Goal: Task Accomplishment & Management: Manage account settings

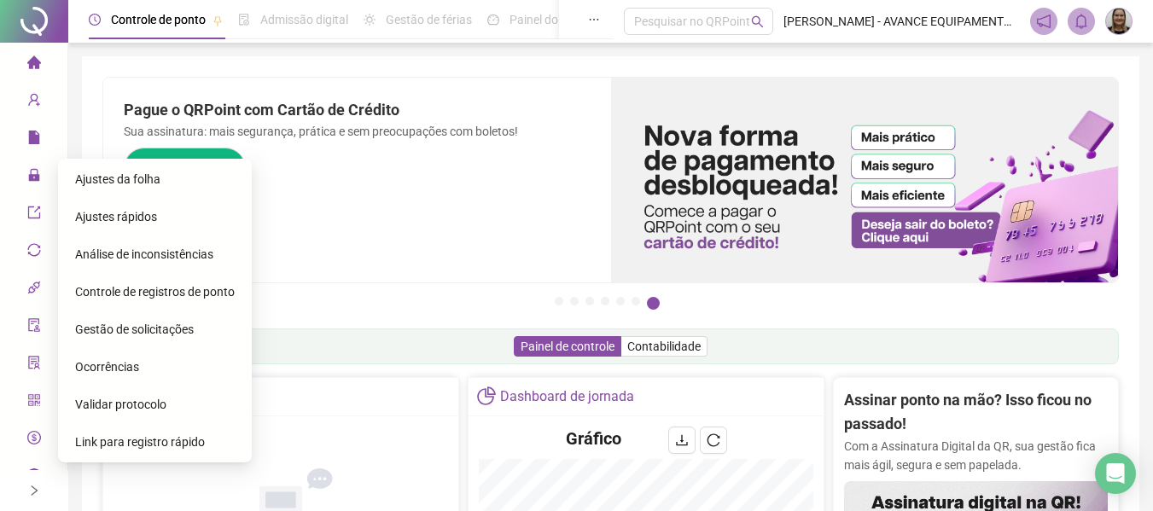
click at [137, 178] on span "Ajustes da folha" at bounding box center [117, 179] width 85 height 14
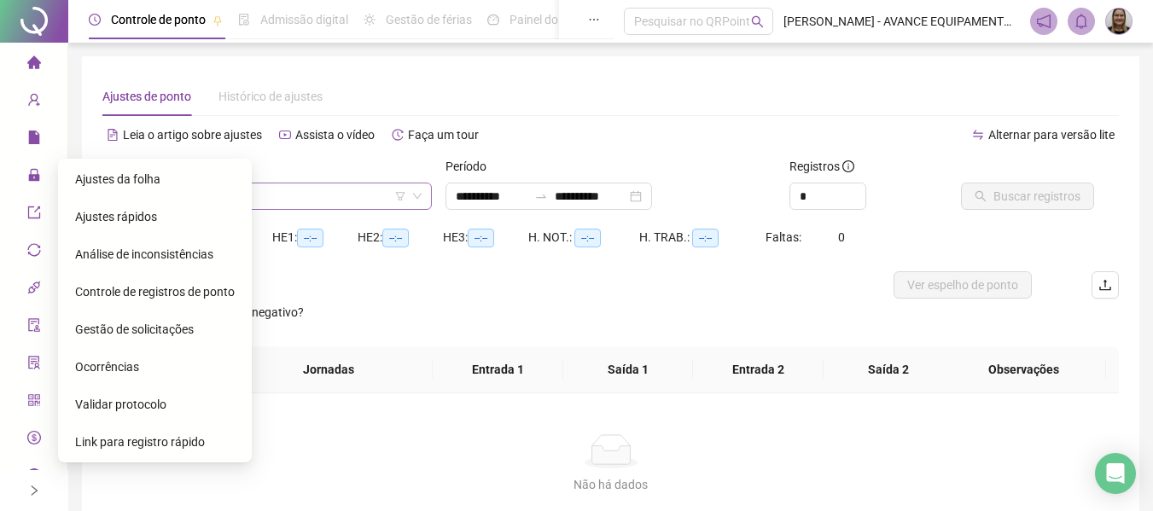
type input "**********"
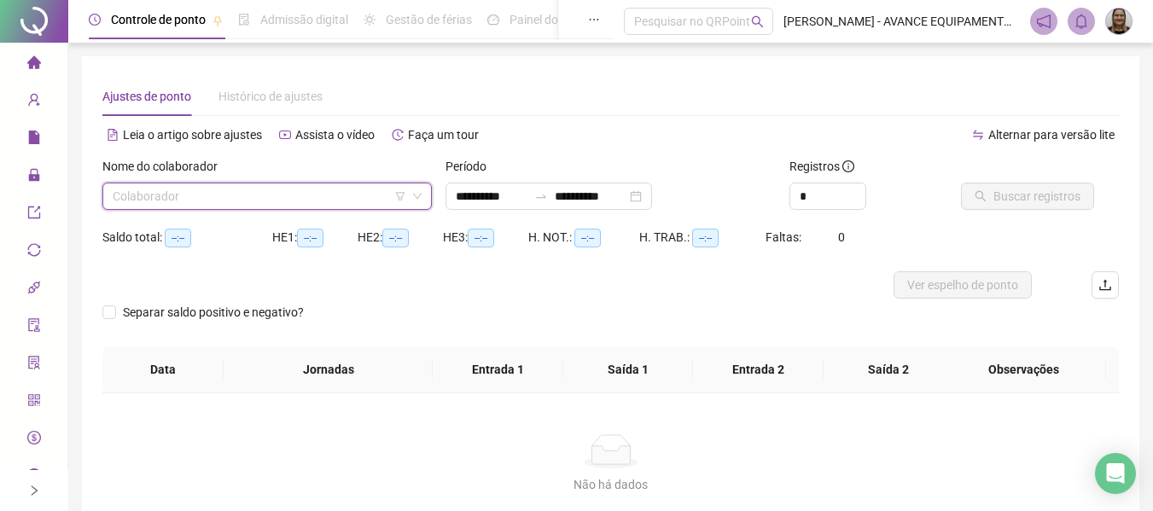
click at [283, 192] on input "search" at bounding box center [260, 197] width 294 height 26
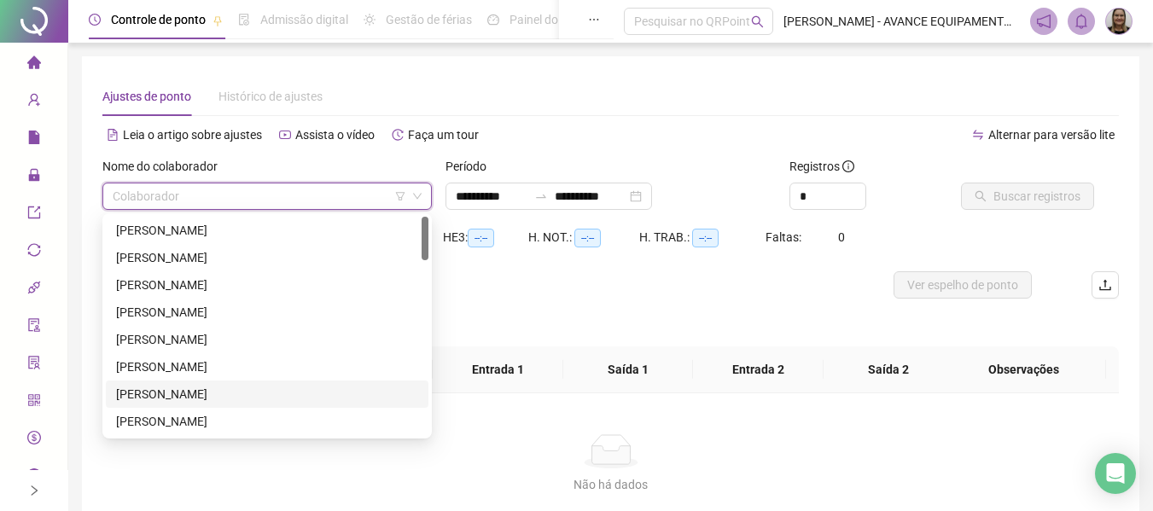
click at [218, 392] on div "[PERSON_NAME]" at bounding box center [267, 394] width 302 height 19
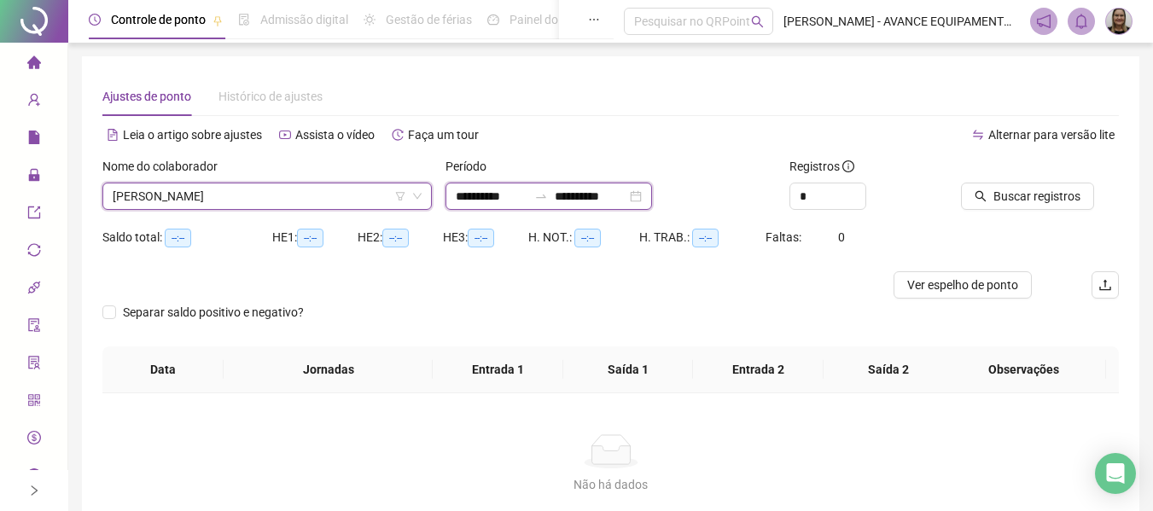
drag, startPoint x: 488, startPoint y: 201, endPoint x: 576, endPoint y: 252, distance: 101.3
click at [489, 201] on input "**********" at bounding box center [492, 196] width 72 height 19
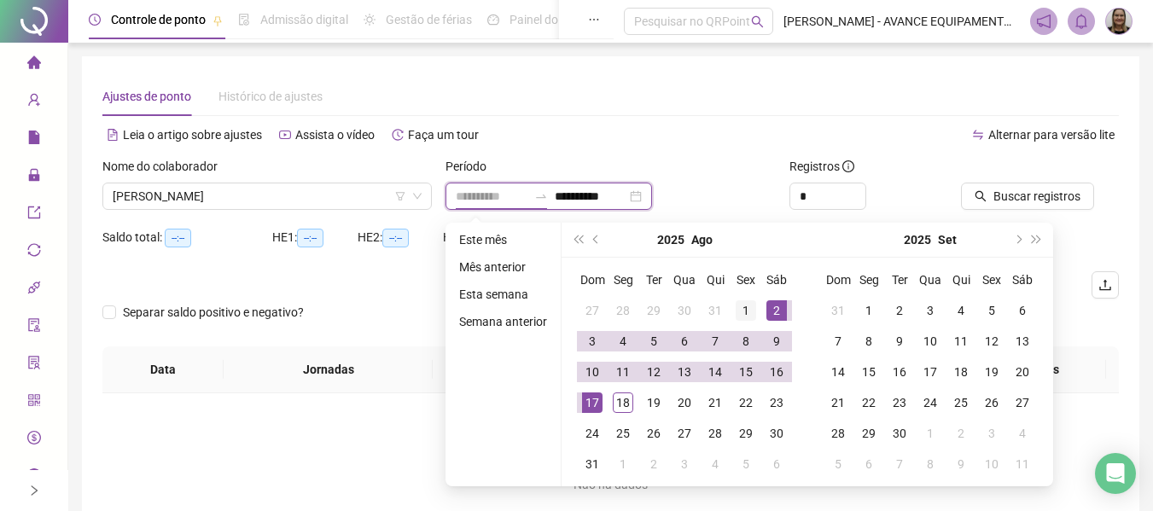
type input "**********"
click at [750, 312] on div "1" at bounding box center [746, 311] width 20 height 20
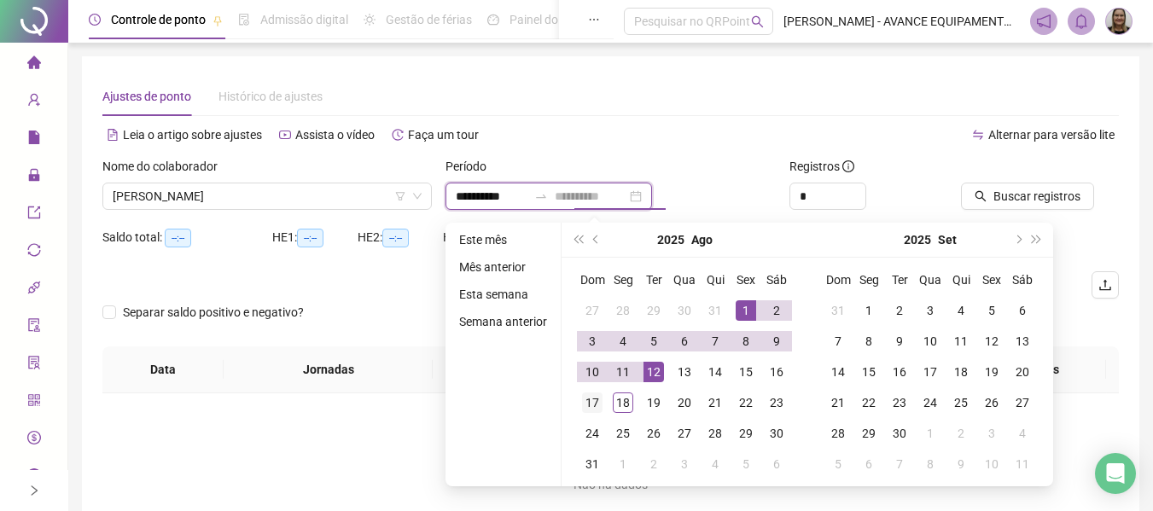
type input "**********"
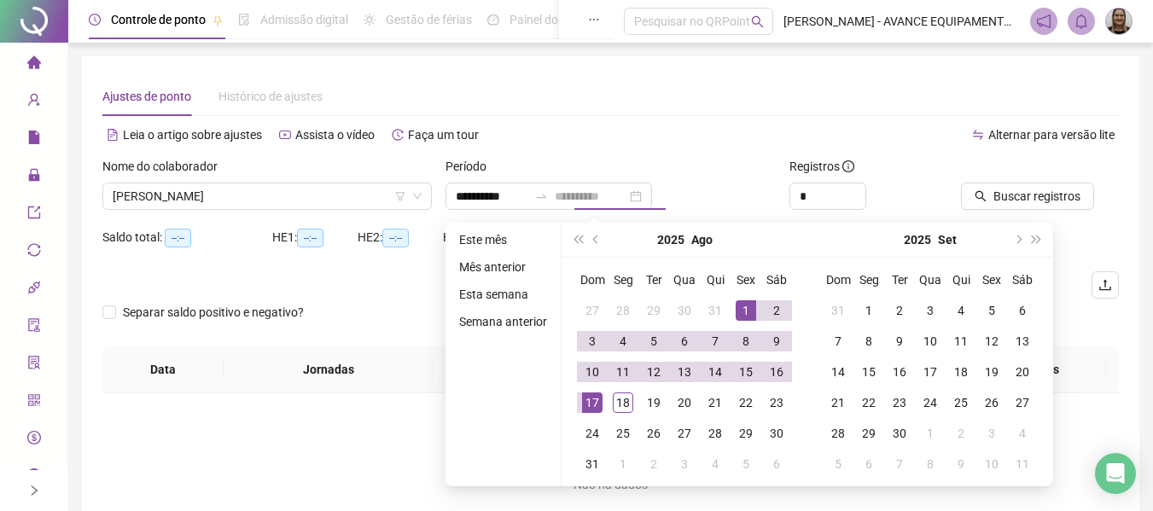
click at [590, 404] on div "17" at bounding box center [592, 403] width 20 height 20
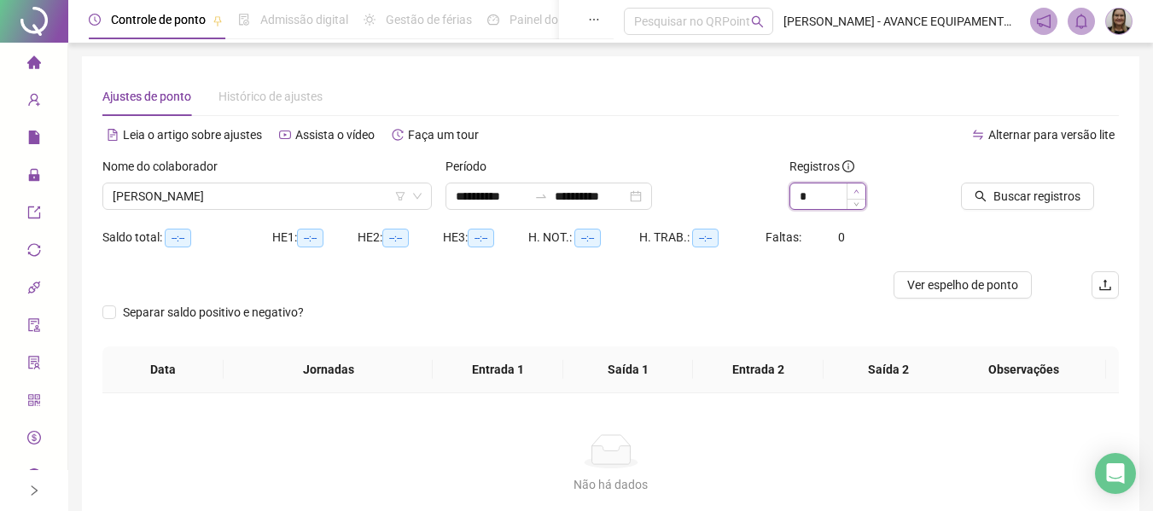
click at [860, 187] on span "Increase Value" at bounding box center [856, 191] width 19 height 15
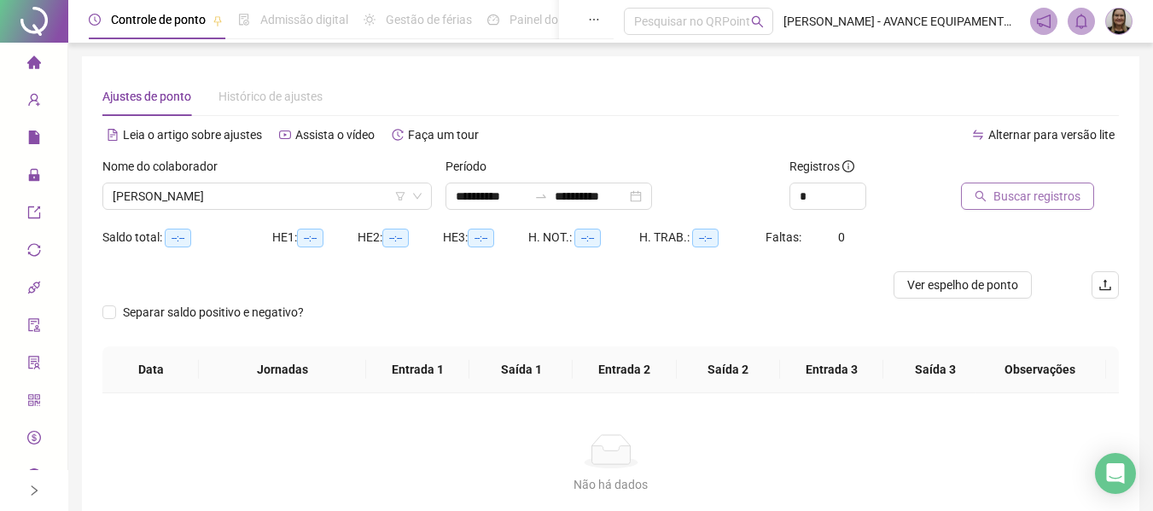
click at [1044, 201] on span "Buscar registros" at bounding box center [1037, 196] width 87 height 19
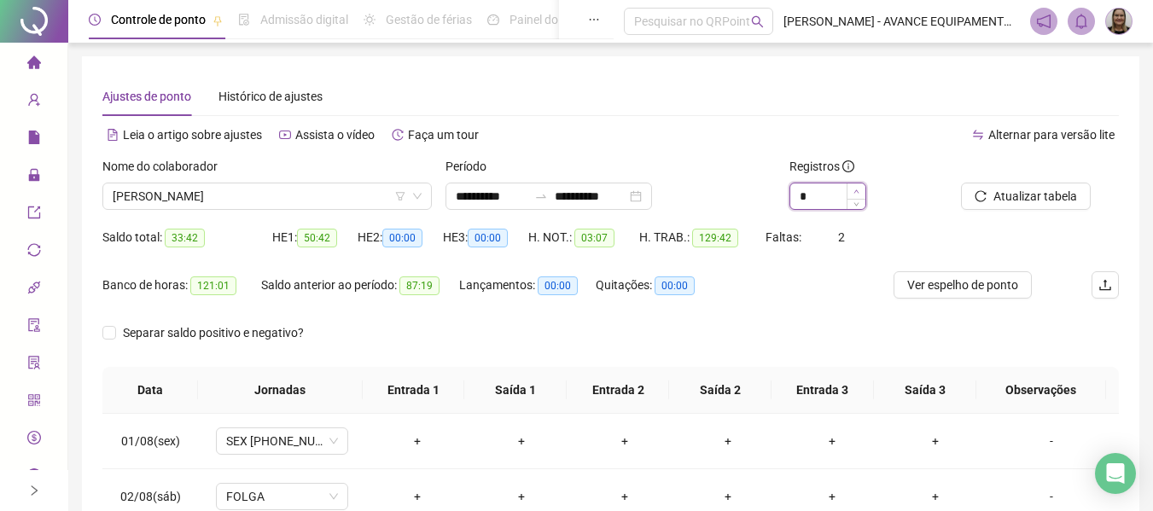
click at [857, 190] on icon "up" at bounding box center [856, 191] width 5 height 3
type input "*"
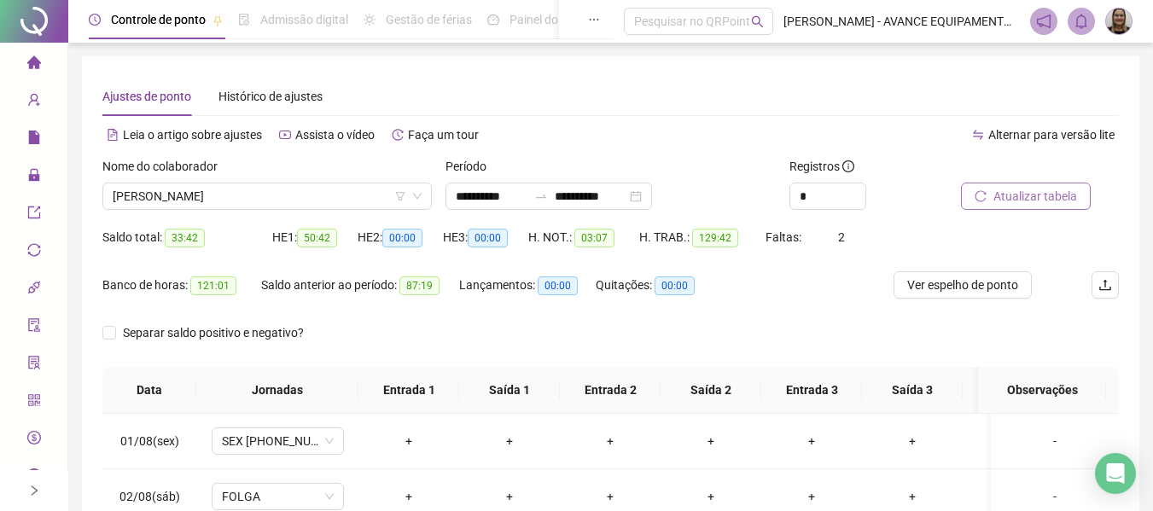
click at [1027, 189] on span "Atualizar tabela" at bounding box center [1036, 196] width 84 height 19
copy span "121:01"
drag, startPoint x: 192, startPoint y: 284, endPoint x: 243, endPoint y: 289, distance: 51.4
click at [243, 289] on div "Banco de horas: 121:01" at bounding box center [181, 286] width 159 height 20
click at [246, 289] on div "Banco de horas: 121:01" at bounding box center [181, 286] width 159 height 20
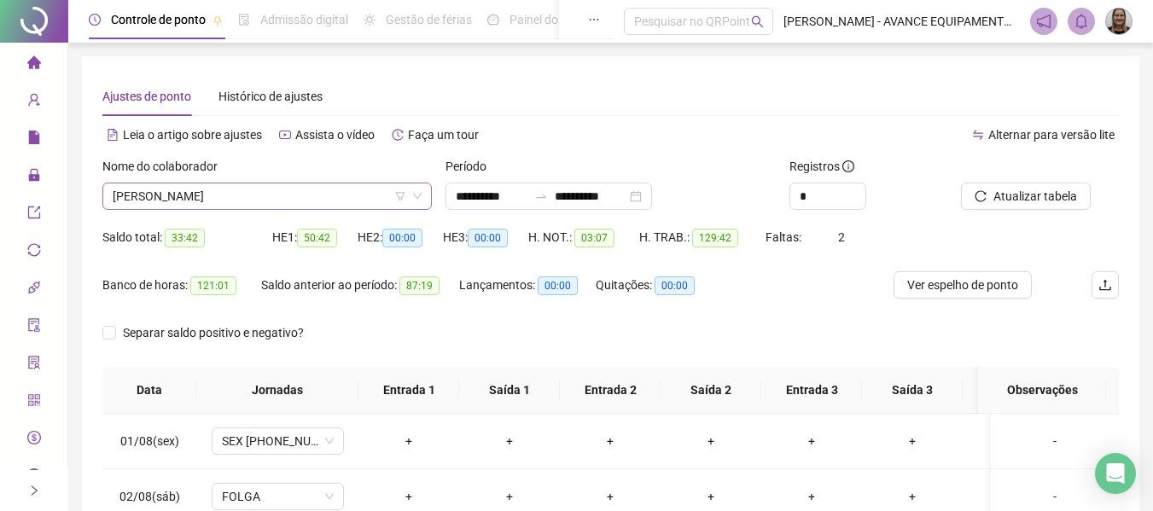
click at [319, 199] on span "[PERSON_NAME]" at bounding box center [267, 197] width 309 height 26
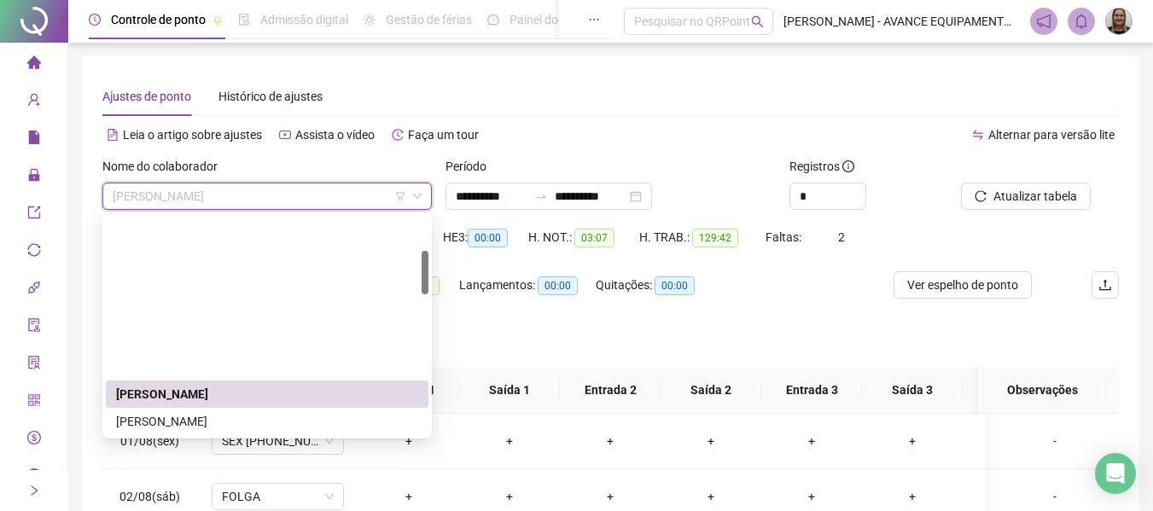
scroll to position [171, 0]
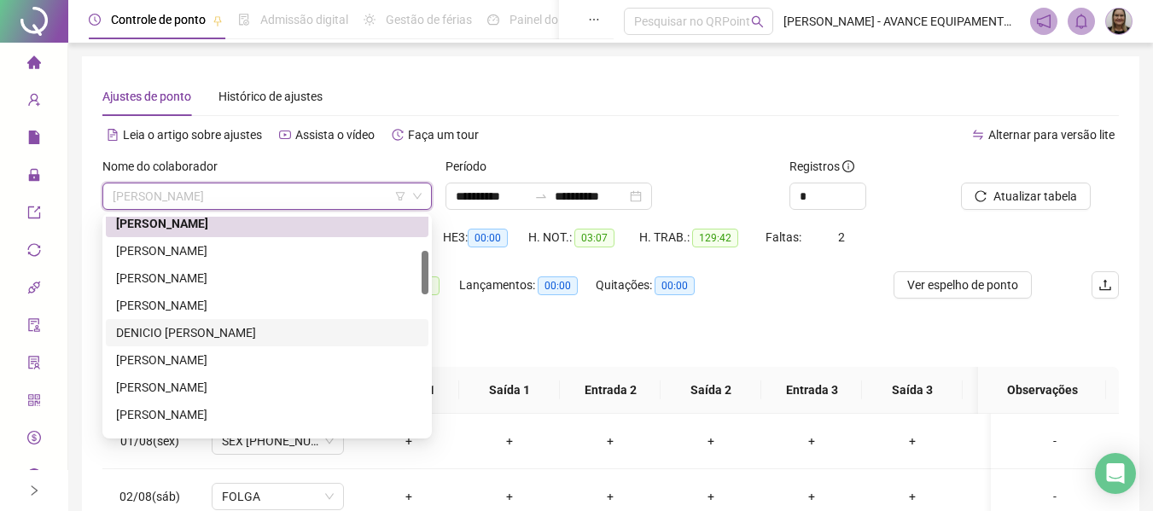
click at [223, 334] on div "DENICIO [PERSON_NAME]" at bounding box center [267, 333] width 302 height 19
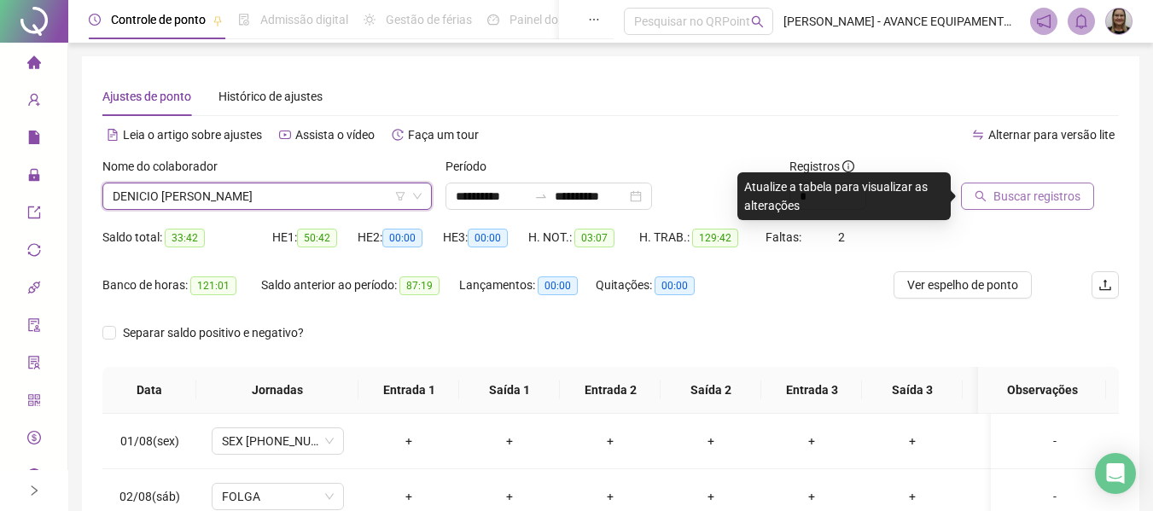
click at [1024, 190] on span "Buscar registros" at bounding box center [1037, 196] width 87 height 19
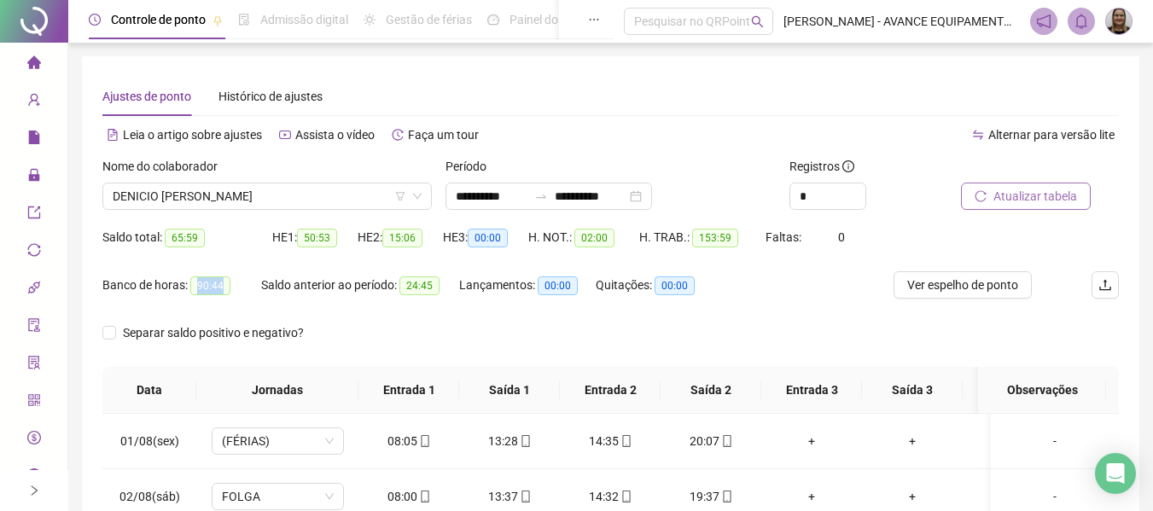
copy span "90:44"
drag, startPoint x: 192, startPoint y: 289, endPoint x: 227, endPoint y: 290, distance: 35.0
click at [225, 290] on span "90:44" at bounding box center [210, 286] width 40 height 19
click at [333, 201] on span "DENICIO [PERSON_NAME]" at bounding box center [267, 197] width 309 height 26
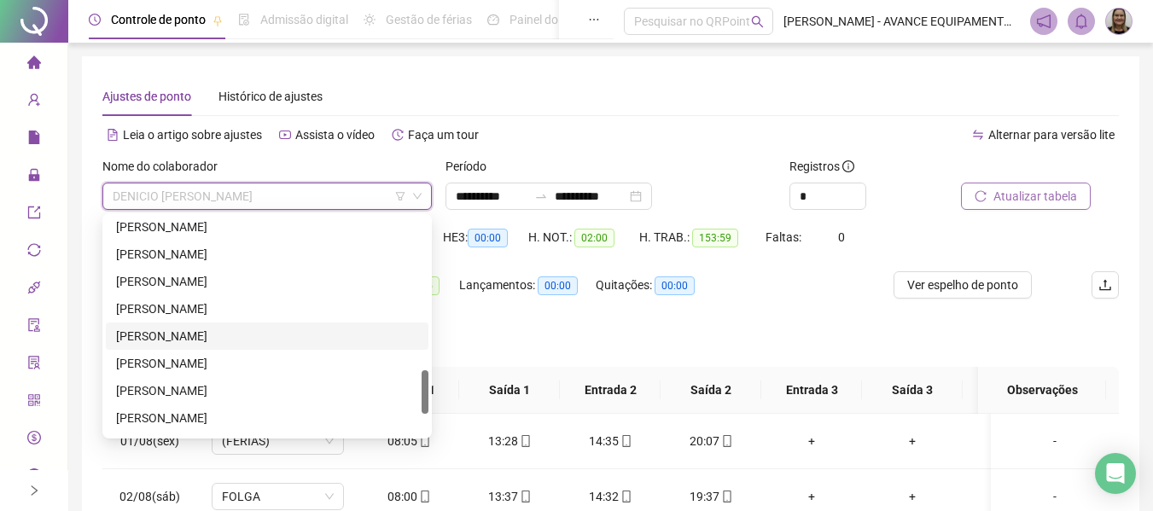
scroll to position [874, 0]
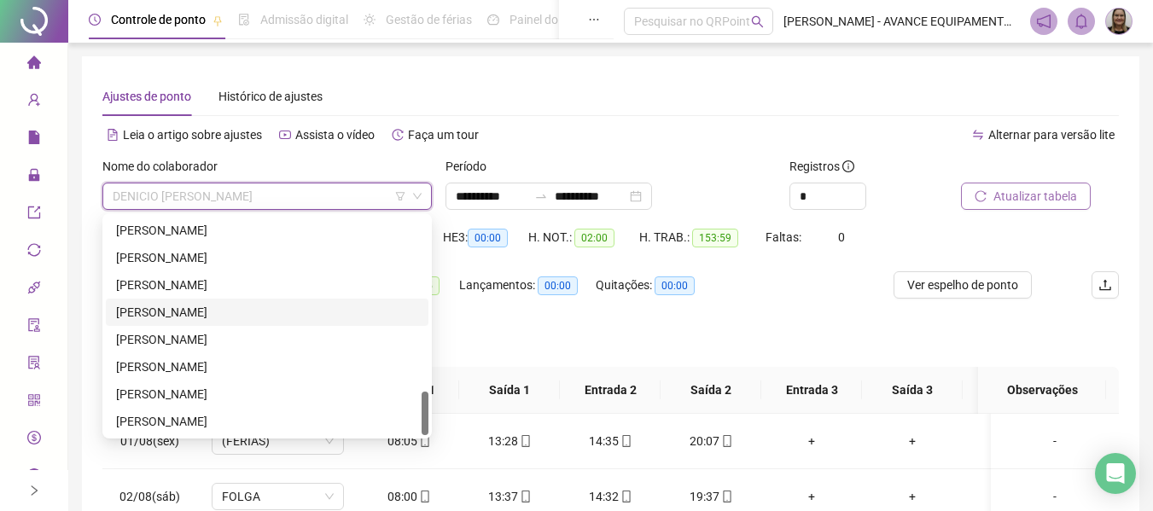
drag, startPoint x: 223, startPoint y: 318, endPoint x: 394, endPoint y: 302, distance: 171.4
click at [225, 317] on div "[PERSON_NAME]" at bounding box center [267, 312] width 302 height 19
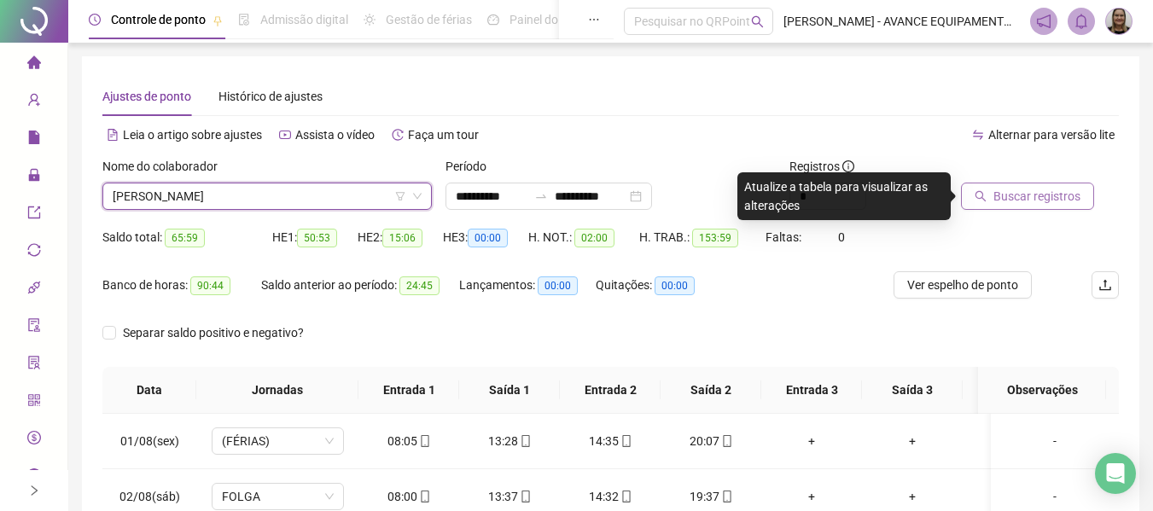
click at [1034, 196] on span "Buscar registros" at bounding box center [1037, 196] width 87 height 19
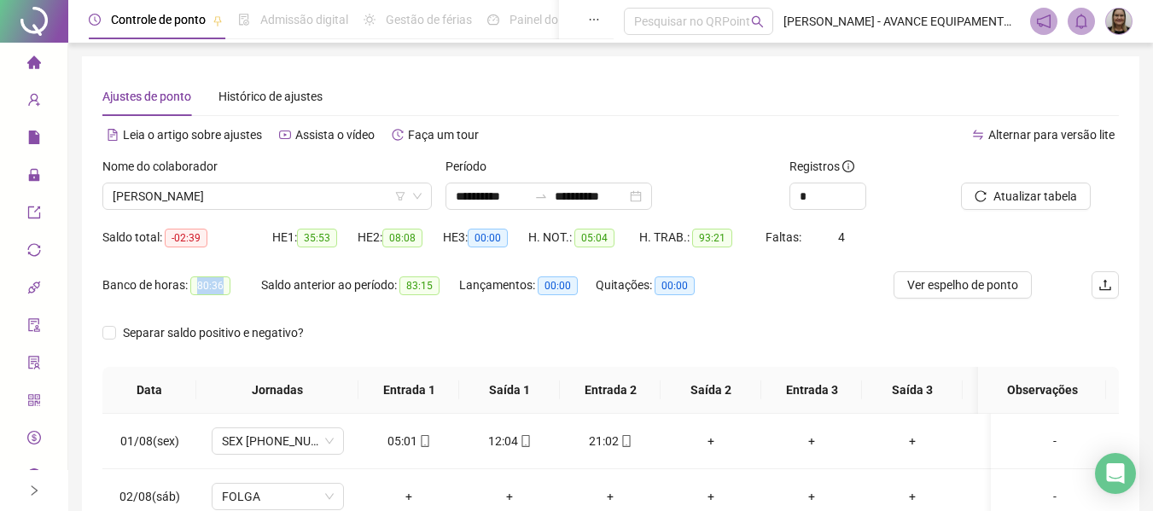
copy span "80:36"
drag, startPoint x: 196, startPoint y: 289, endPoint x: 241, endPoint y: 289, distance: 45.2
click at [241, 289] on div "Banco de horas: 80:36" at bounding box center [181, 286] width 159 height 20
click at [326, 197] on span "[PERSON_NAME]" at bounding box center [267, 197] width 309 height 26
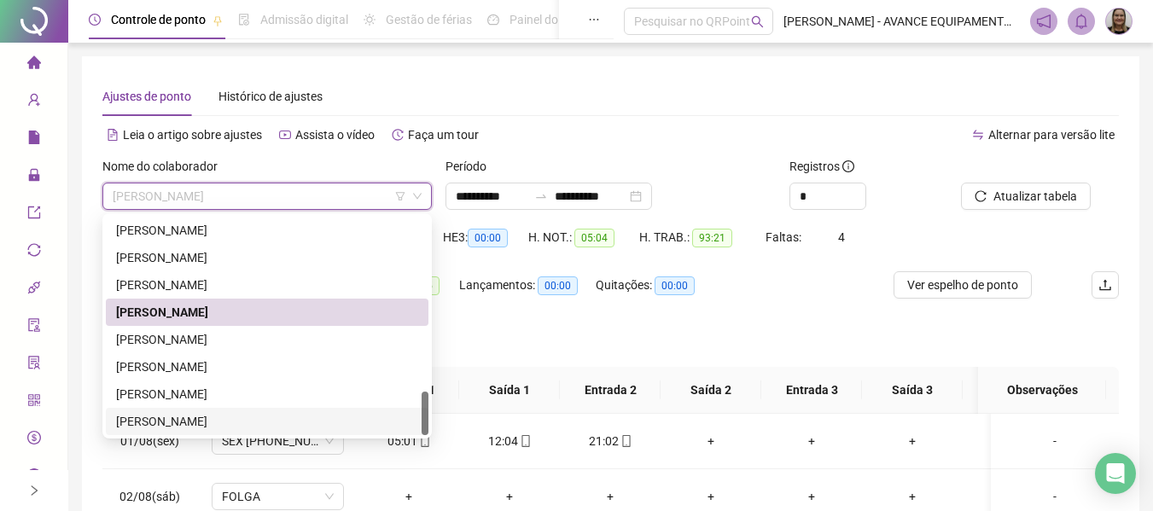
click at [240, 421] on div "[PERSON_NAME]" at bounding box center [267, 421] width 302 height 19
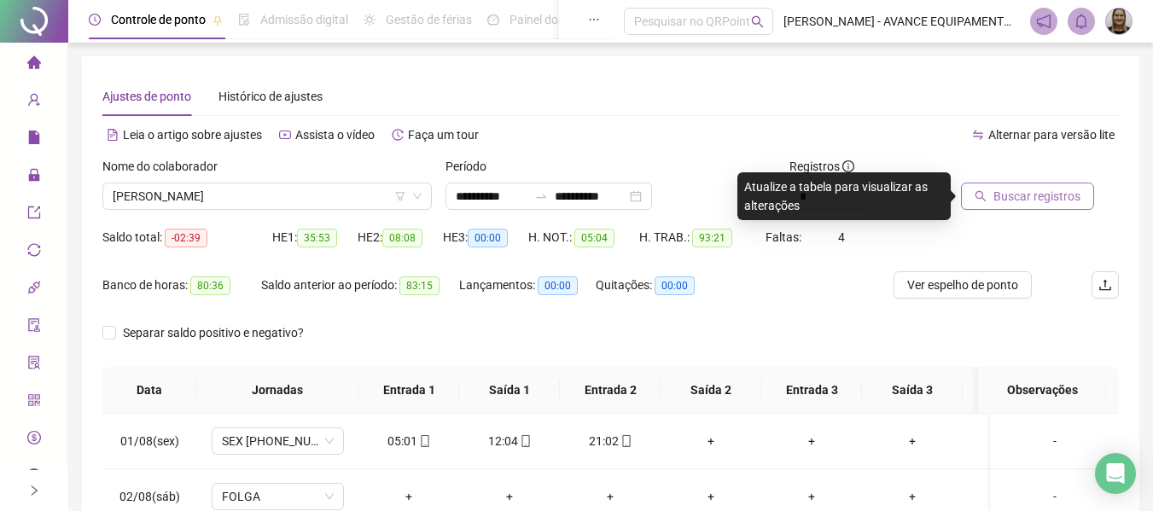
click at [1019, 201] on span "Buscar registros" at bounding box center [1037, 196] width 87 height 19
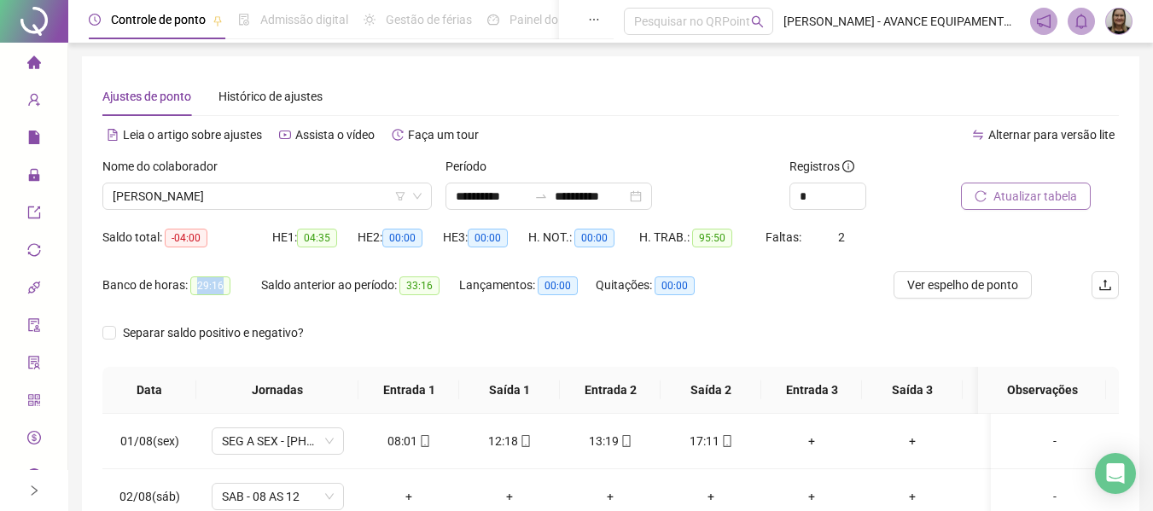
copy span "29:16"
drag, startPoint x: 192, startPoint y: 288, endPoint x: 246, endPoint y: 283, distance: 54.0
click at [245, 286] on div "Banco de horas: 29:16" at bounding box center [181, 286] width 159 height 20
click at [338, 190] on span "[PERSON_NAME]" at bounding box center [267, 197] width 309 height 26
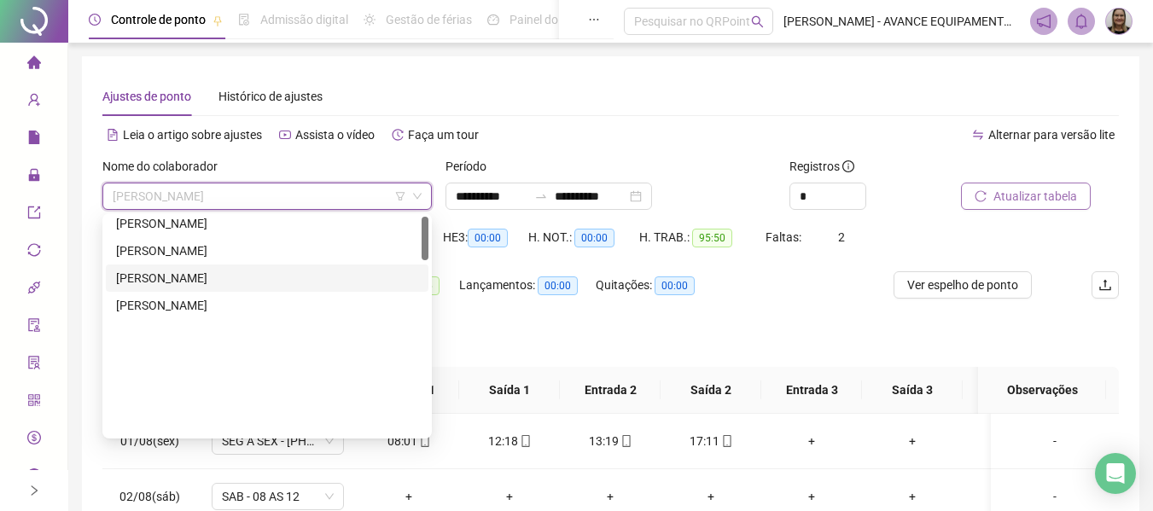
scroll to position [0, 0]
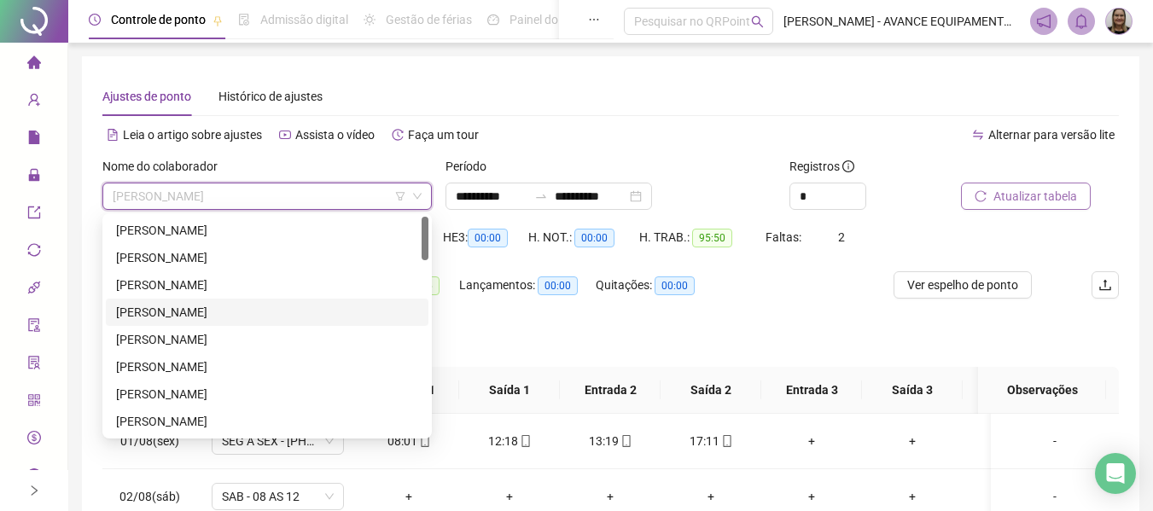
click at [235, 318] on div "[PERSON_NAME]" at bounding box center [267, 312] width 302 height 19
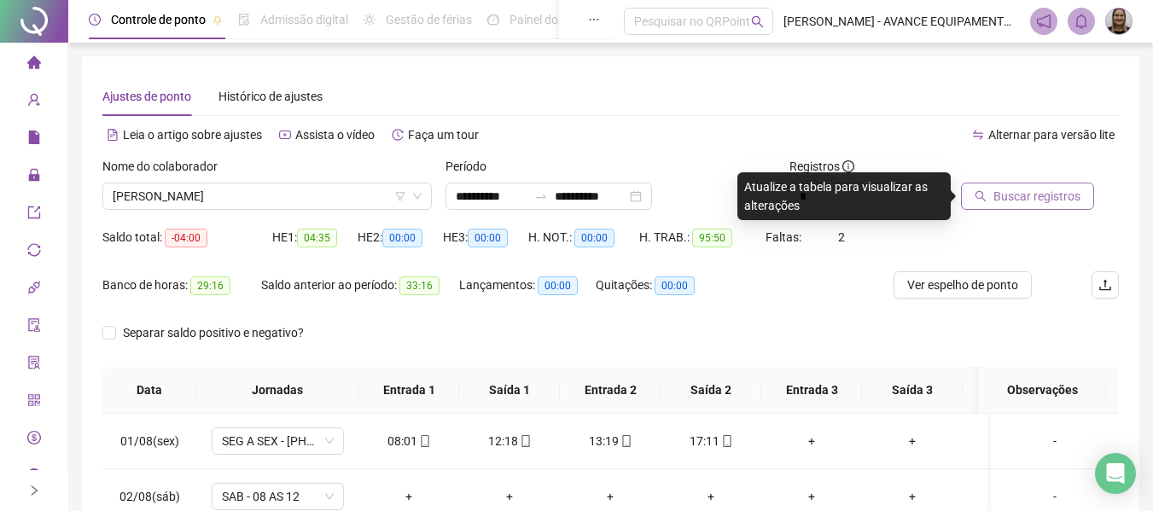
click at [1057, 202] on span "Buscar registros" at bounding box center [1037, 196] width 87 height 19
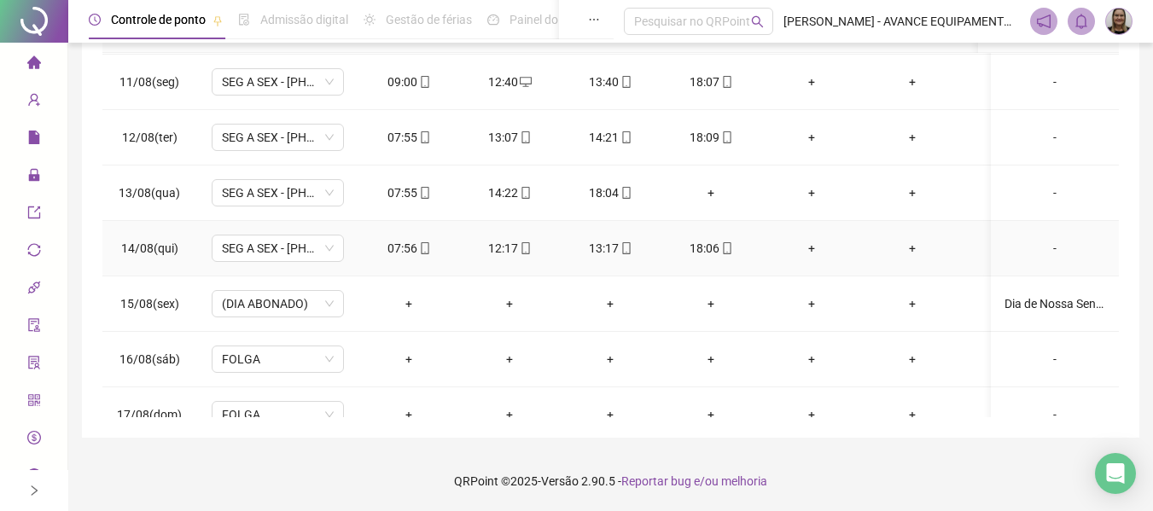
scroll to position [592, 0]
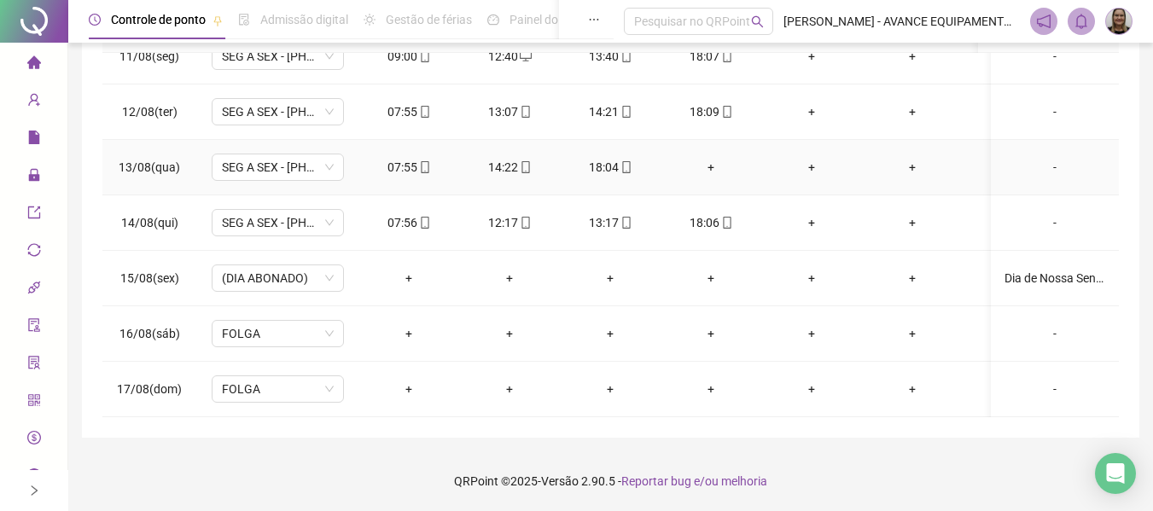
click at [709, 158] on div "+" at bounding box center [710, 167] width 73 height 19
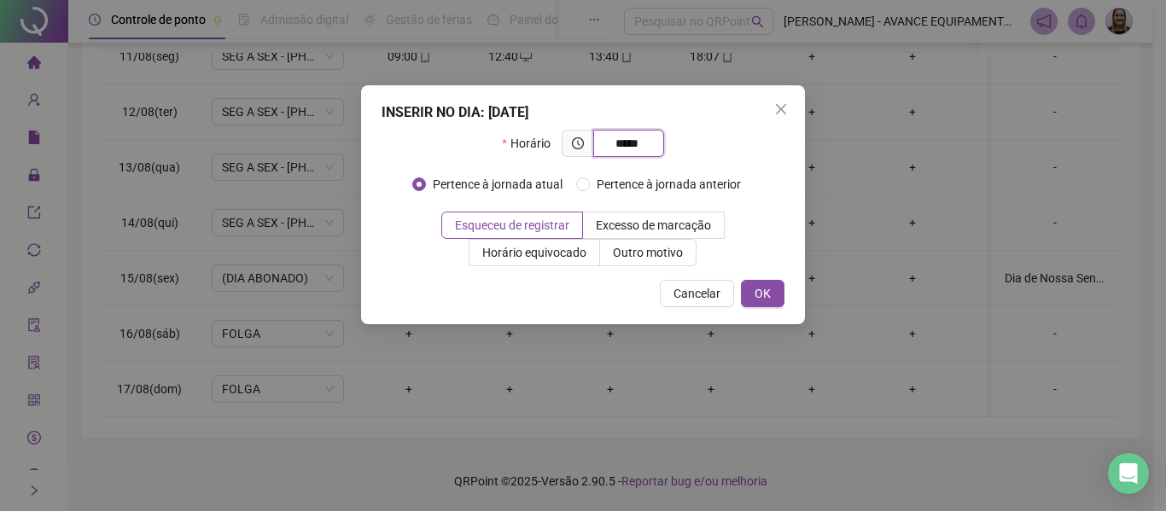
type input "*****"
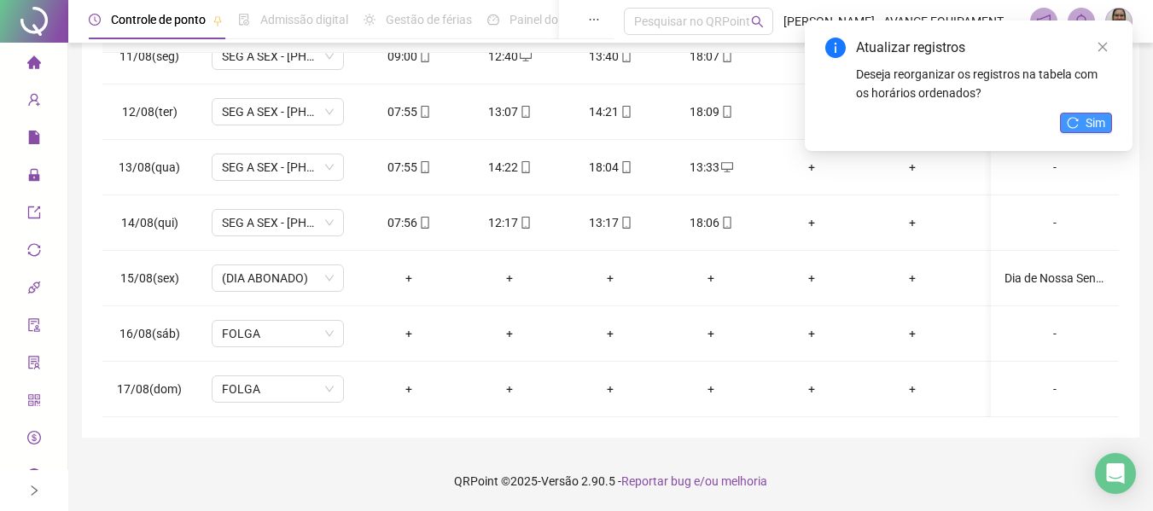
click at [1072, 118] on icon "reload" at bounding box center [1073, 122] width 11 height 11
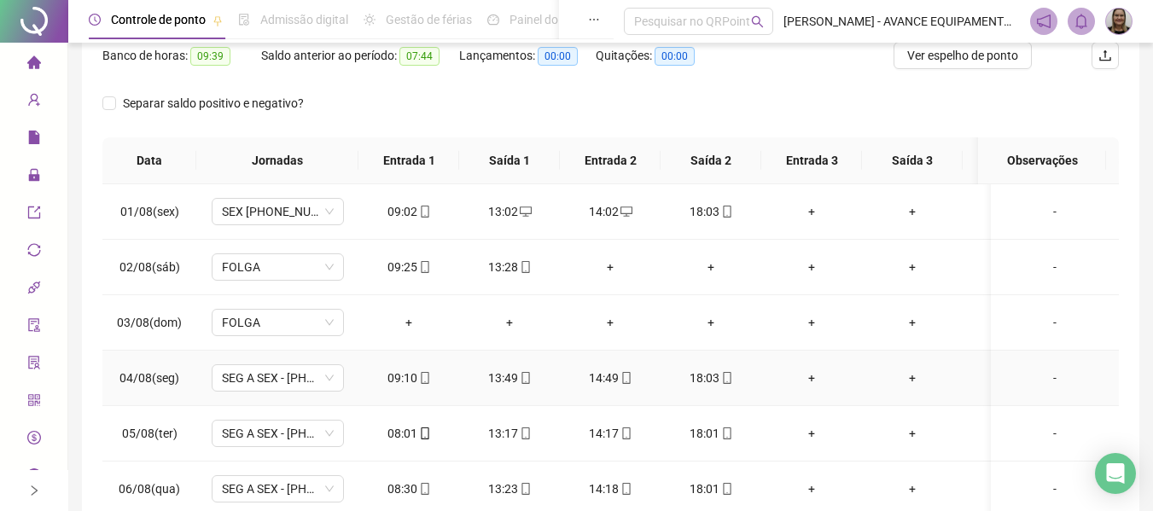
scroll to position [105, 0]
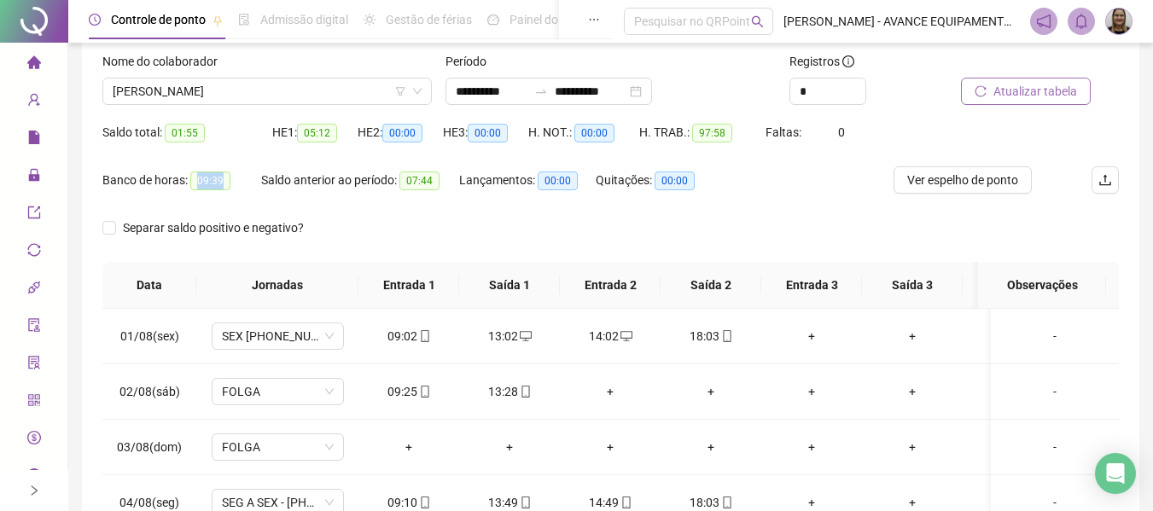
copy span "09:39"
drag, startPoint x: 194, startPoint y: 178, endPoint x: 234, endPoint y: 183, distance: 40.5
click at [231, 183] on div "Banco de horas: 09:39" at bounding box center [181, 181] width 159 height 20
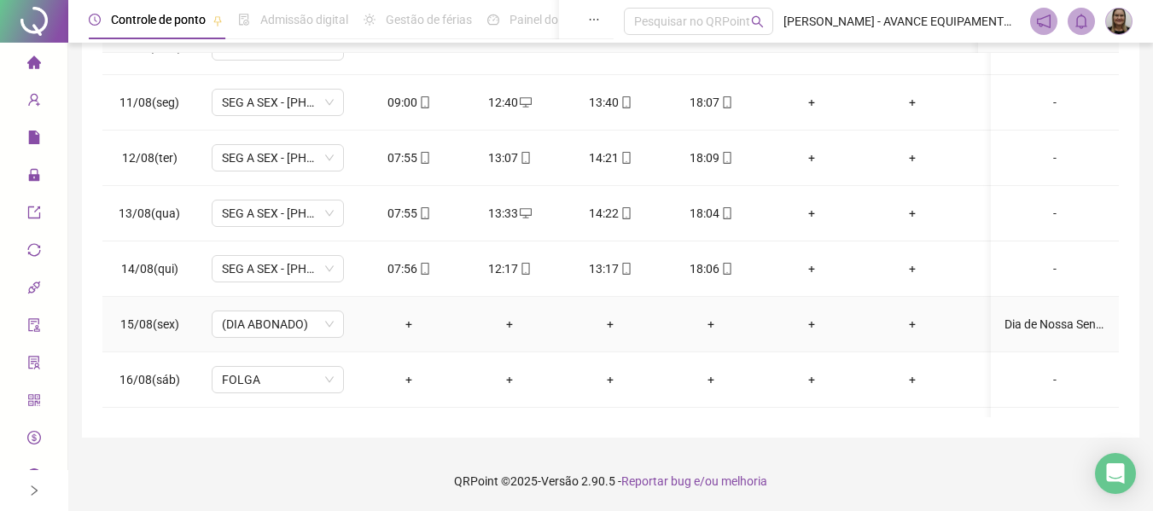
scroll to position [506, 0]
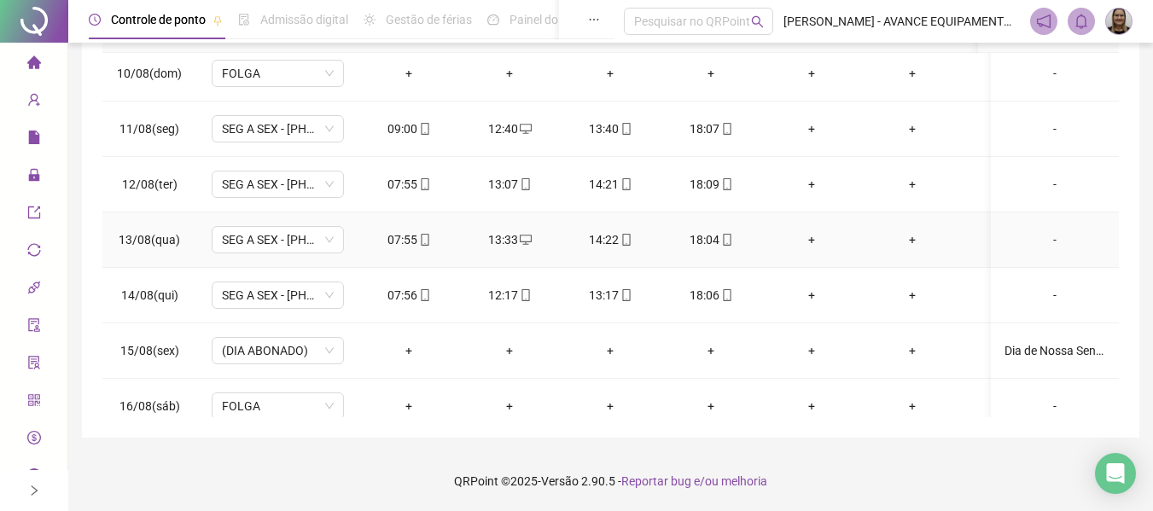
click at [505, 231] on div "13:33" at bounding box center [509, 240] width 73 height 19
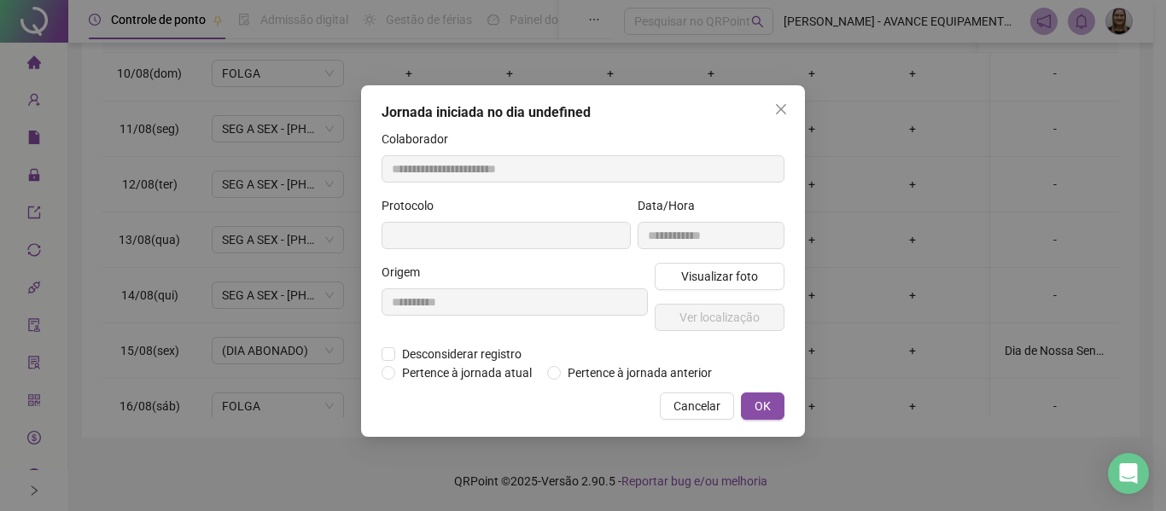
type input "**********"
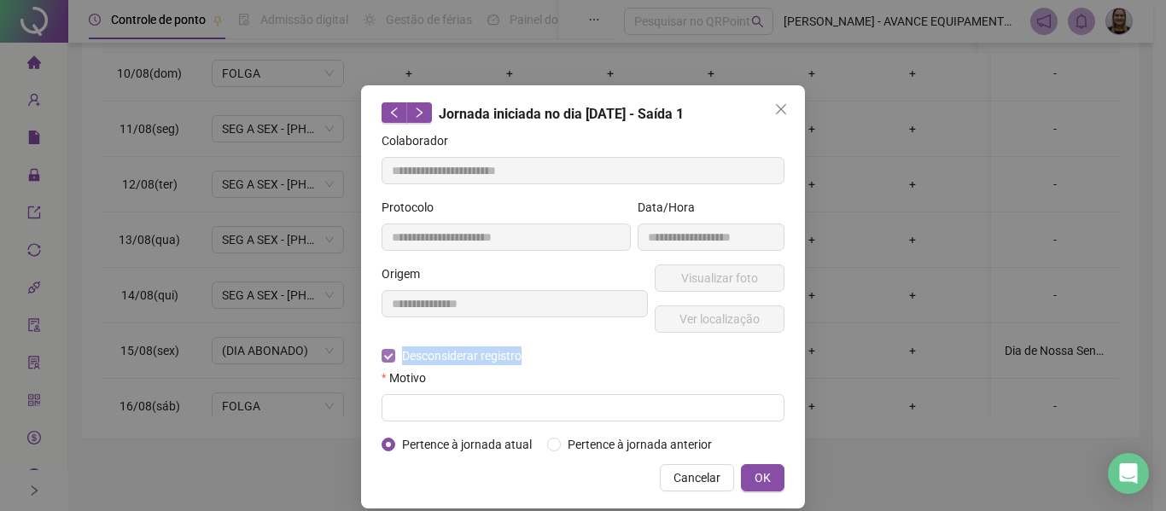
copy span "Desconsiderar registro"
drag, startPoint x: 400, startPoint y: 357, endPoint x: 521, endPoint y: 346, distance: 121.7
click at [520, 347] on span "Desconsiderar registro" at bounding box center [461, 356] width 133 height 19
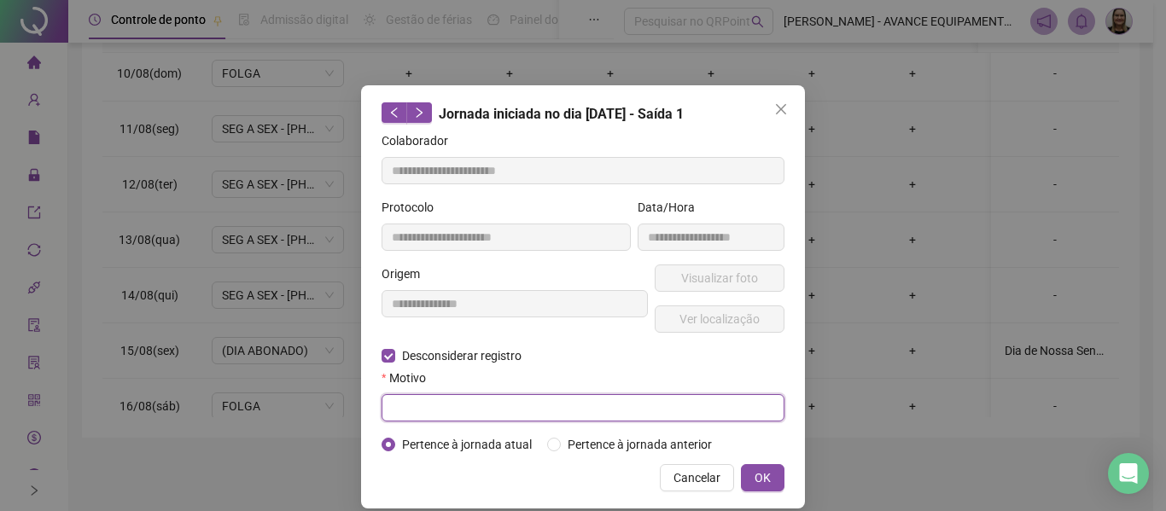
click at [507, 411] on input "text" at bounding box center [583, 407] width 403 height 27
paste input "**********"
type input "**********"
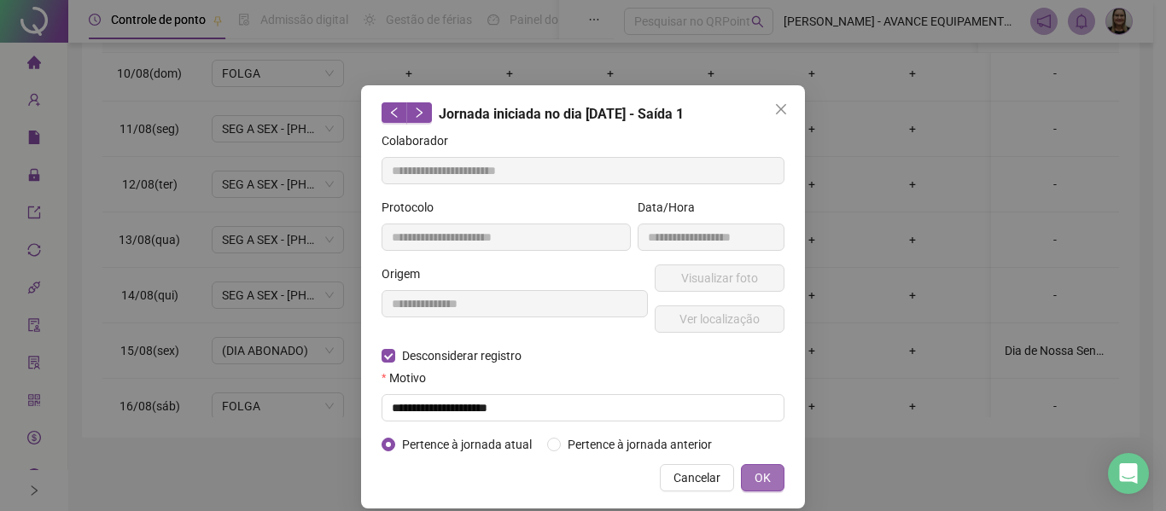
click at [759, 470] on span "OK" at bounding box center [763, 478] width 16 height 19
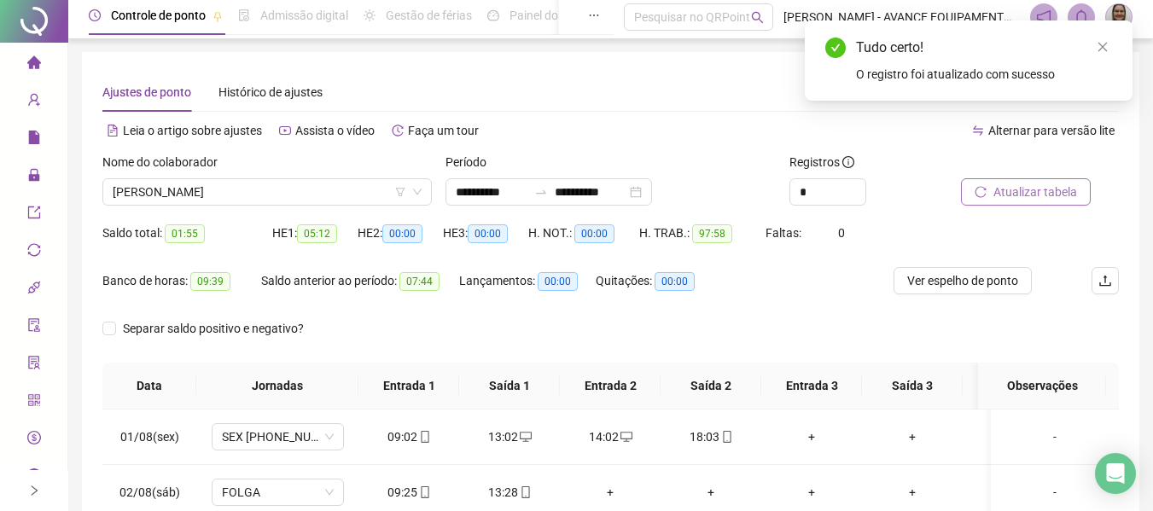
scroll to position [0, 0]
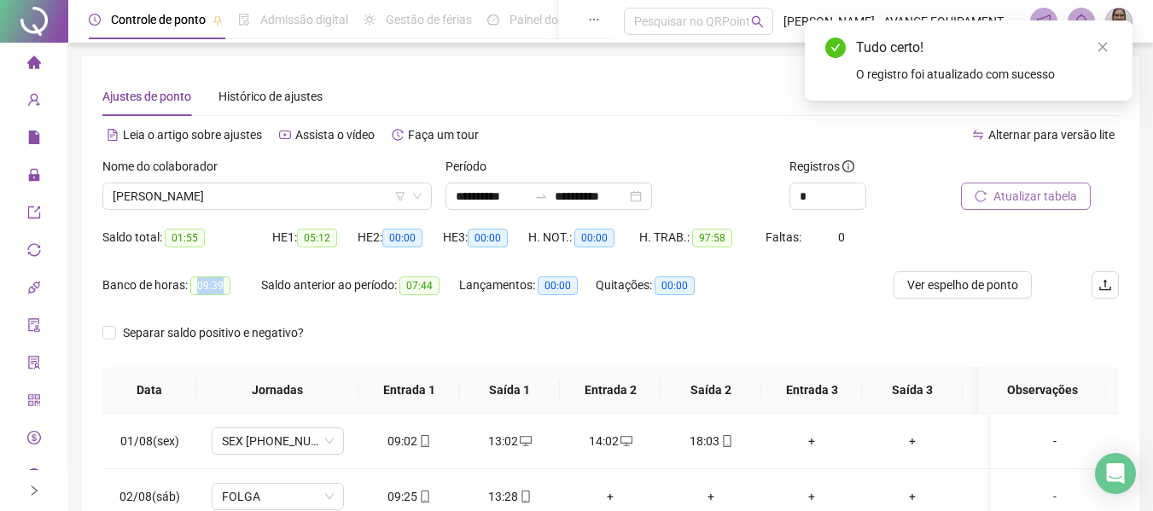
copy span "09:39"
drag, startPoint x: 225, startPoint y: 285, endPoint x: 512, endPoint y: 285, distance: 287.7
click at [255, 285] on div "Banco de horas: 09:39" at bounding box center [181, 286] width 159 height 20
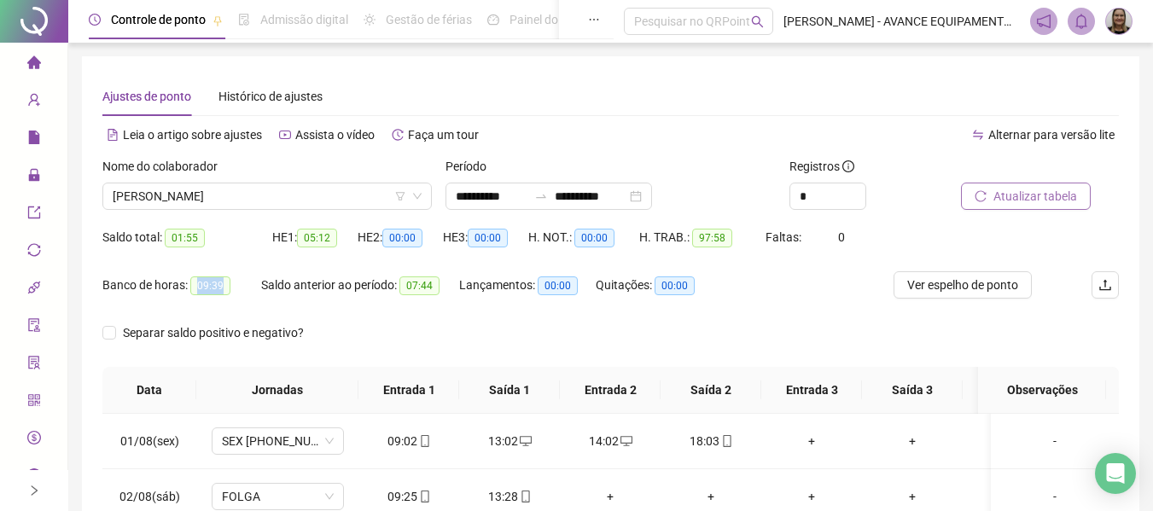
click at [1051, 194] on span "Atualizar tabela" at bounding box center [1036, 196] width 84 height 19
click at [338, 201] on span "[PERSON_NAME]" at bounding box center [267, 197] width 309 height 26
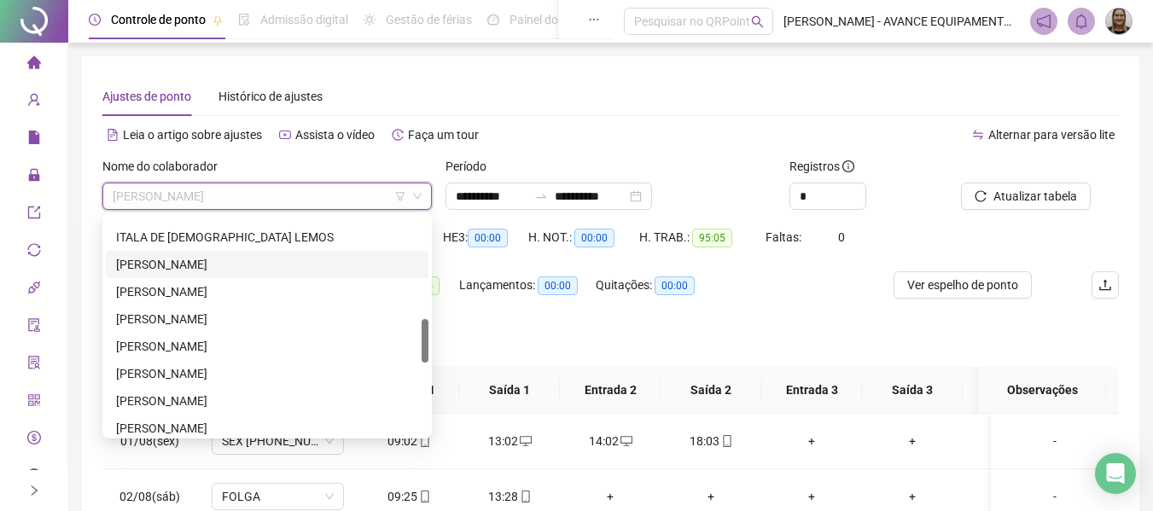
scroll to position [427, 0]
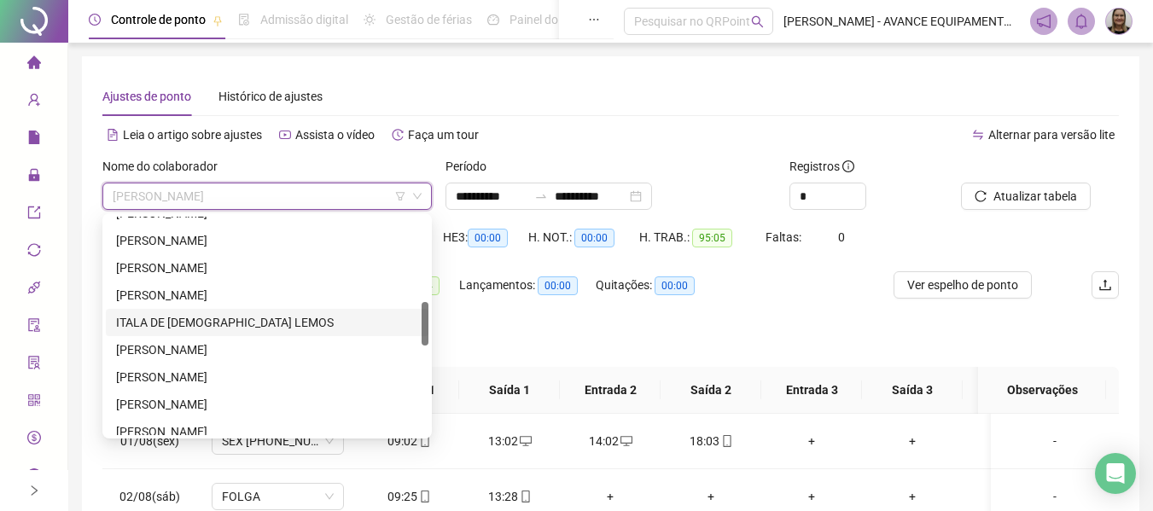
click at [187, 313] on div "ITALA DE [DEMOGRAPHIC_DATA] LEMOS" at bounding box center [267, 322] width 302 height 19
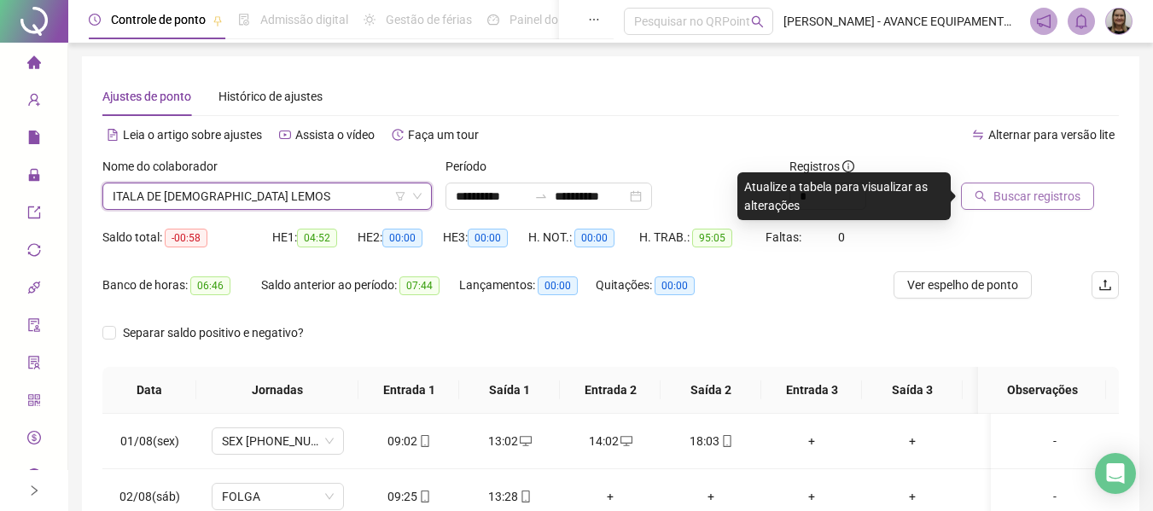
click at [1042, 196] on span "Buscar registros" at bounding box center [1037, 196] width 87 height 19
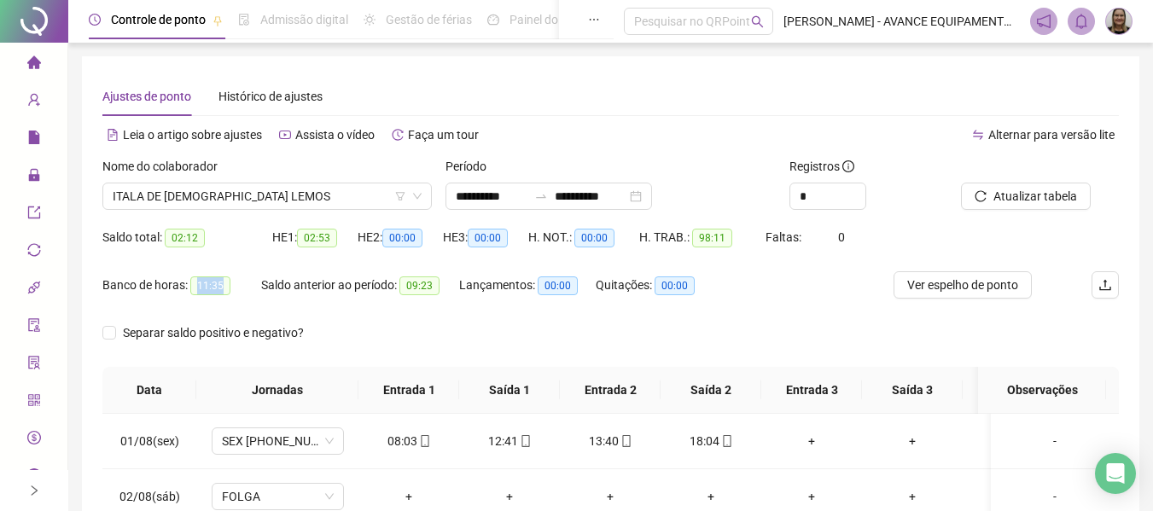
copy span "11:35"
drag, startPoint x: 191, startPoint y: 289, endPoint x: 638, endPoint y: 344, distance: 449.9
click at [247, 293] on div "Banco de horas: 11:35" at bounding box center [181, 286] width 159 height 20
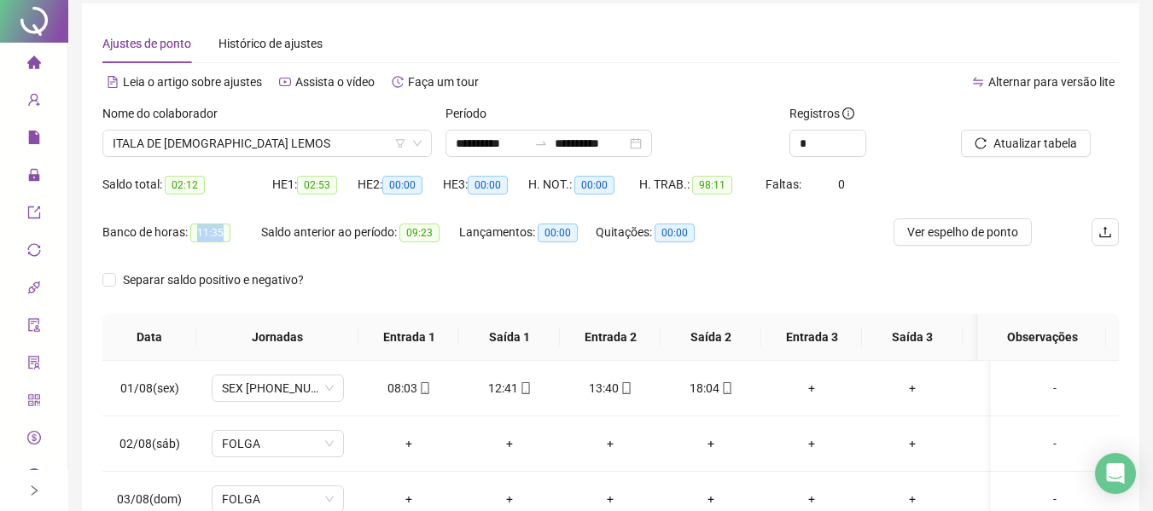
scroll to position [0, 0]
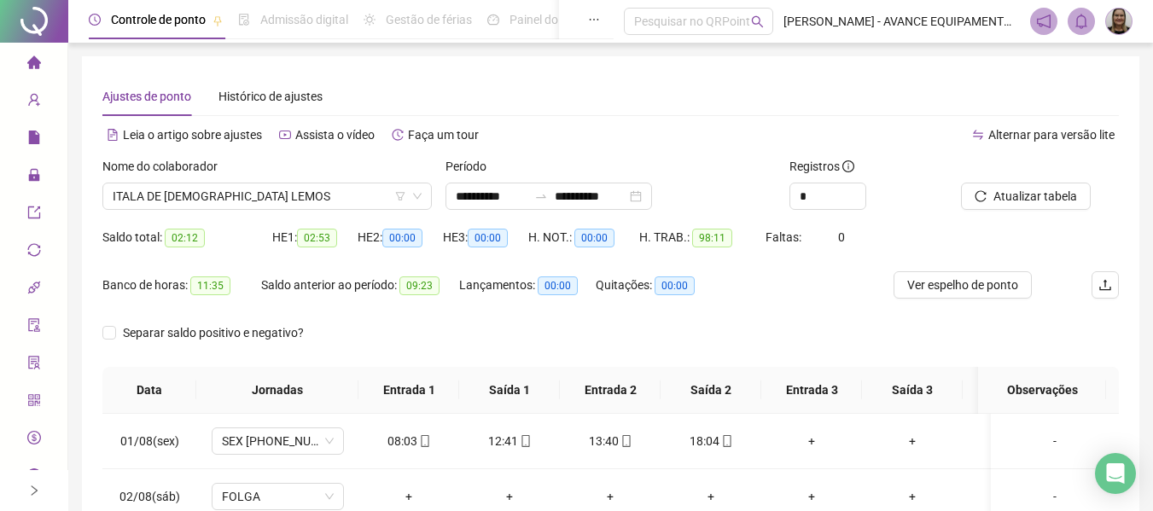
drag, startPoint x: 22, startPoint y: 66, endPoint x: 123, endPoint y: 0, distance: 120.3
click at [26, 66] on icon "home" at bounding box center [33, 61] width 14 height 13
